Goal: Transaction & Acquisition: Purchase product/service

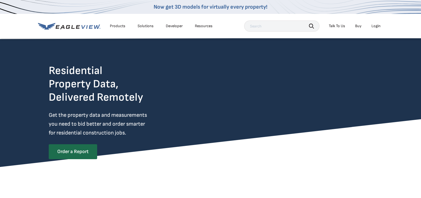
click at [374, 26] on div "Login" at bounding box center [376, 26] width 9 height 5
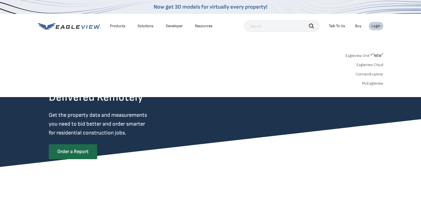
click at [374, 26] on div "Login" at bounding box center [376, 26] width 9 height 5
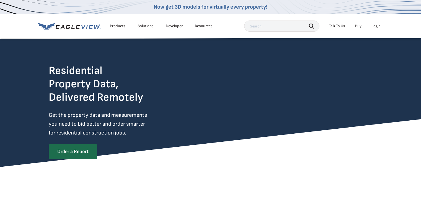
click at [375, 25] on div "Login" at bounding box center [376, 26] width 9 height 5
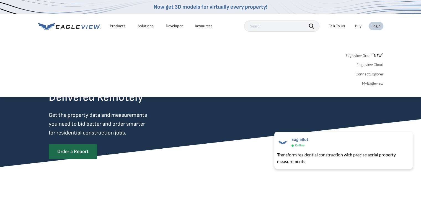
click at [365, 64] on link "Eagleview Cloud" at bounding box center [370, 64] width 27 height 5
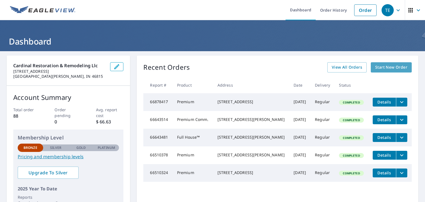
click at [379, 68] on span "Start New Order" at bounding box center [392, 67] width 32 height 7
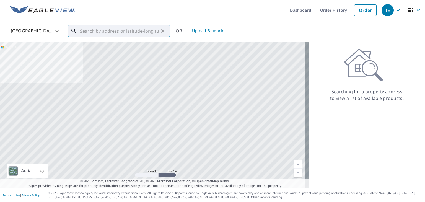
click at [149, 29] on input "text" at bounding box center [119, 31] width 79 height 16
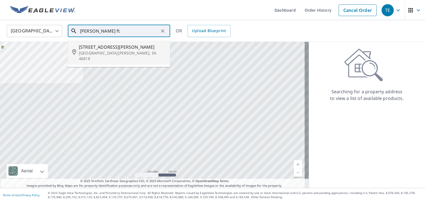
click at [114, 53] on p "[GEOGRAPHIC_DATA][PERSON_NAME], IN 46818" at bounding box center [122, 55] width 87 height 11
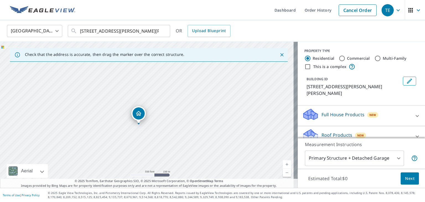
drag, startPoint x: 68, startPoint y: 79, endPoint x: 85, endPoint y: 104, distance: 30.8
click at [85, 104] on div "[STREET_ADDRESS][PERSON_NAME][PERSON_NAME]" at bounding box center [149, 115] width 298 height 146
drag, startPoint x: 93, startPoint y: 89, endPoint x: 109, endPoint y: 107, distance: 23.5
click at [109, 107] on div "[STREET_ADDRESS][PERSON_NAME][PERSON_NAME]" at bounding box center [149, 115] width 298 height 146
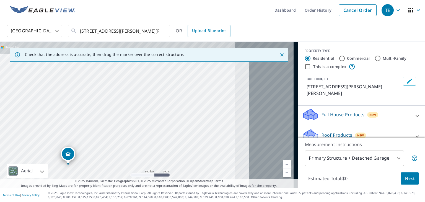
drag, startPoint x: 136, startPoint y: 93, endPoint x: 19, endPoint y: 116, distance: 119.0
click at [19, 116] on div "[STREET_ADDRESS][PERSON_NAME][PERSON_NAME]" at bounding box center [149, 115] width 298 height 146
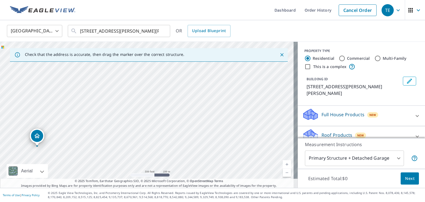
drag, startPoint x: 132, startPoint y: 117, endPoint x: 131, endPoint y: 93, distance: 23.6
click at [131, 93] on div "[STREET_ADDRESS][PERSON_NAME][PERSON_NAME]" at bounding box center [149, 115] width 298 height 146
drag, startPoint x: 122, startPoint y: 119, endPoint x: 165, endPoint y: 89, distance: 52.9
click at [165, 89] on div "[STREET_ADDRESS][PERSON_NAME][PERSON_NAME]" at bounding box center [149, 115] width 298 height 146
drag, startPoint x: 96, startPoint y: 95, endPoint x: 158, endPoint y: 103, distance: 62.6
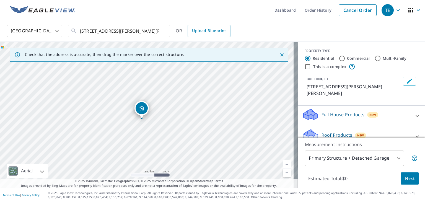
click at [158, 103] on div "[STREET_ADDRESS][PERSON_NAME][PERSON_NAME]" at bounding box center [149, 115] width 298 height 146
click at [130, 103] on div "[STREET_ADDRESS][PERSON_NAME][PERSON_NAME]" at bounding box center [149, 115] width 298 height 146
click at [128, 99] on div "[STREET_ADDRESS][PERSON_NAME][PERSON_NAME]" at bounding box center [149, 115] width 298 height 146
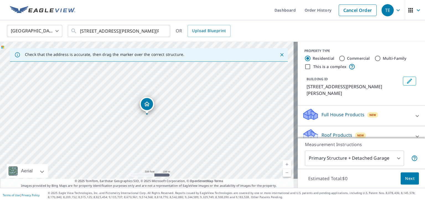
click at [283, 163] on link "Current Level 16, Zoom In" at bounding box center [287, 164] width 8 height 8
click at [283, 166] on link "Current Level 17, Zoom In" at bounding box center [287, 164] width 8 height 8
drag, startPoint x: 117, startPoint y: 86, endPoint x: 117, endPoint y: 129, distance: 42.9
click at [117, 129] on div "[STREET_ADDRESS][PERSON_NAME][PERSON_NAME]" at bounding box center [149, 115] width 298 height 146
drag, startPoint x: 117, startPoint y: 129, endPoint x: 215, endPoint y: 124, distance: 97.6
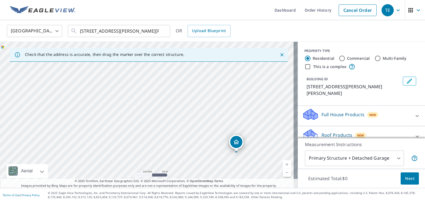
click at [215, 124] on div "[STREET_ADDRESS][PERSON_NAME][PERSON_NAME]" at bounding box center [149, 115] width 298 height 146
drag, startPoint x: 168, startPoint y: 95, endPoint x: 241, endPoint y: 123, distance: 78.0
click at [241, 123] on div "[STREET_ADDRESS][PERSON_NAME][PERSON_NAME]" at bounding box center [149, 115] width 298 height 146
drag, startPoint x: 133, startPoint y: 119, endPoint x: 239, endPoint y: 121, distance: 105.6
click at [239, 121] on div "[STREET_ADDRESS][PERSON_NAME][PERSON_NAME]" at bounding box center [149, 115] width 298 height 146
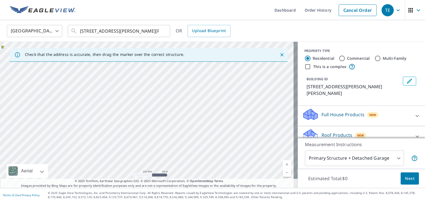
drag, startPoint x: 160, startPoint y: 126, endPoint x: 259, endPoint y: 108, distance: 100.3
click at [259, 108] on div "[STREET_ADDRESS][PERSON_NAME][PERSON_NAME]" at bounding box center [149, 115] width 298 height 146
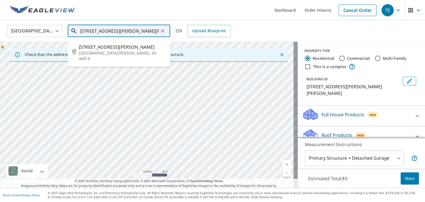
click at [91, 31] on input "[STREET_ADDRESS][PERSON_NAME][PERSON_NAME]" at bounding box center [119, 31] width 79 height 16
type input "[STREET_ADDRESS][PERSON_NAME][PERSON_NAME]"
click at [163, 31] on icon "Clear" at bounding box center [162, 30] width 3 height 3
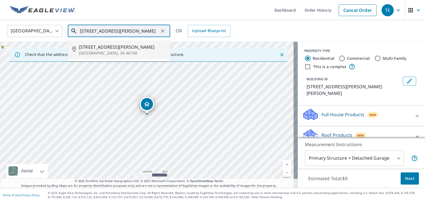
click at [93, 52] on p "[GEOGRAPHIC_DATA], IN 46748" at bounding box center [122, 53] width 87 height 6
type input "[STREET_ADDRESS][PERSON_NAME]"
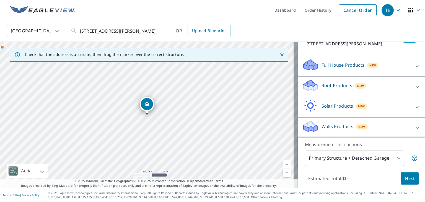
scroll to position [48, 0]
click at [414, 87] on icon at bounding box center [417, 87] width 7 height 7
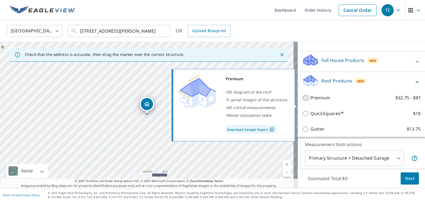
click at [302, 101] on input "Premium $32.75 - $87" at bounding box center [306, 98] width 8 height 7
checkbox input "true"
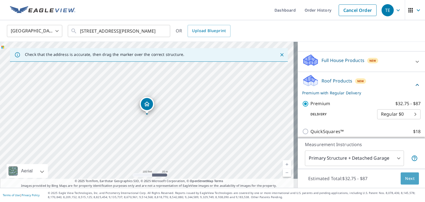
click at [406, 180] on span "Next" at bounding box center [410, 178] width 9 height 7
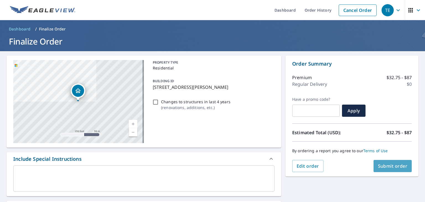
click at [381, 169] on button "Submit order" at bounding box center [393, 166] width 39 height 12
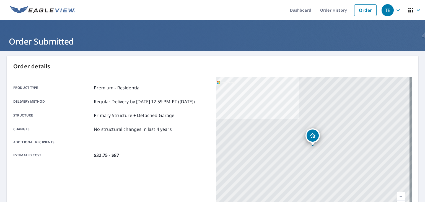
click at [397, 195] on link "Current Level 17, Zoom In" at bounding box center [401, 197] width 8 height 8
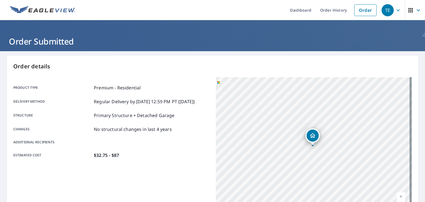
click at [397, 195] on link "Current Level 19, Zoom In" at bounding box center [401, 197] width 8 height 8
click at [397, 195] on link "Current Level 19, Zoom In Disabled" at bounding box center [401, 197] width 8 height 8
drag, startPoint x: 338, startPoint y: 144, endPoint x: 345, endPoint y: 116, distance: 29.3
click at [345, 116] on div "[STREET_ADDRESS][PERSON_NAME]" at bounding box center [314, 146] width 196 height 139
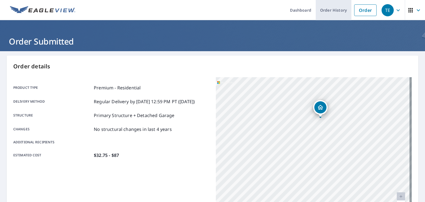
click at [327, 9] on link "Order History" at bounding box center [334, 10] width 36 height 20
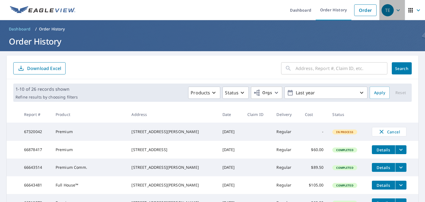
click at [392, 14] on span "TE" at bounding box center [392, 10] width 21 height 13
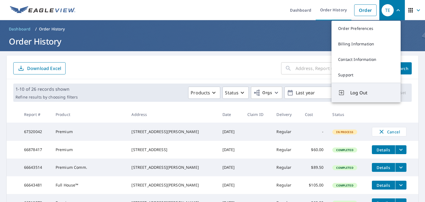
click at [371, 87] on button "Log Out" at bounding box center [366, 93] width 69 height 20
